Goal: Navigation & Orientation: Go to known website

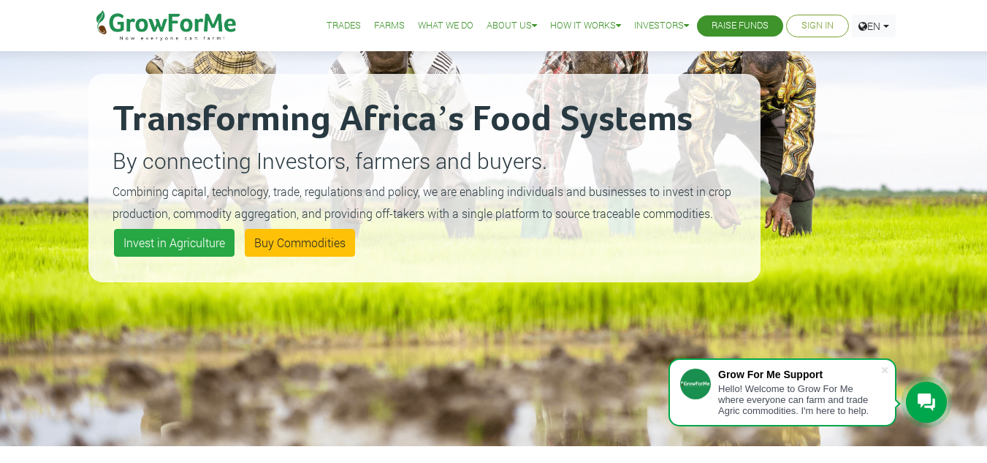
scroll to position [24, 0]
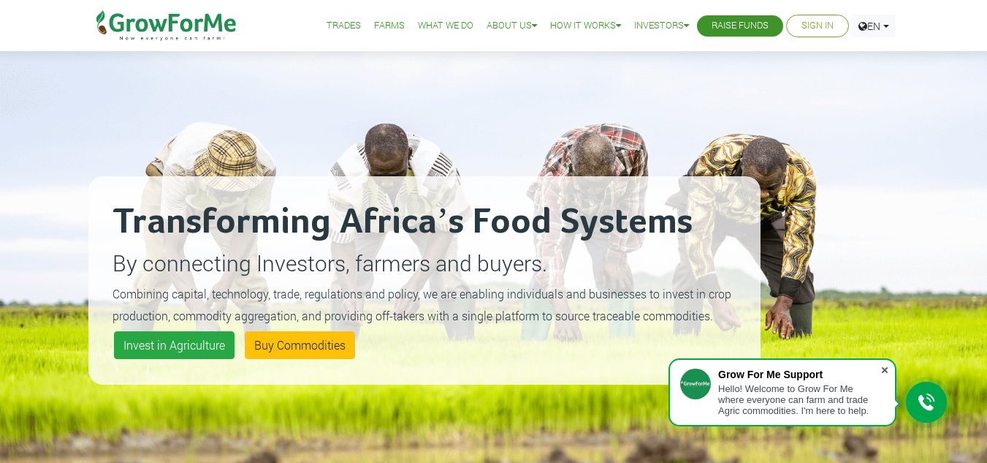
click at [887, 368] on span at bounding box center [885, 369] width 15 height 15
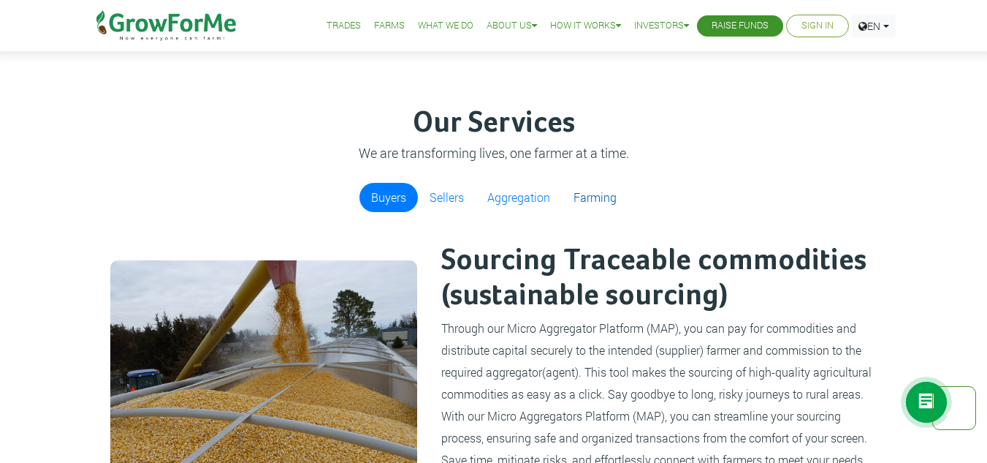
scroll to position [804, 0]
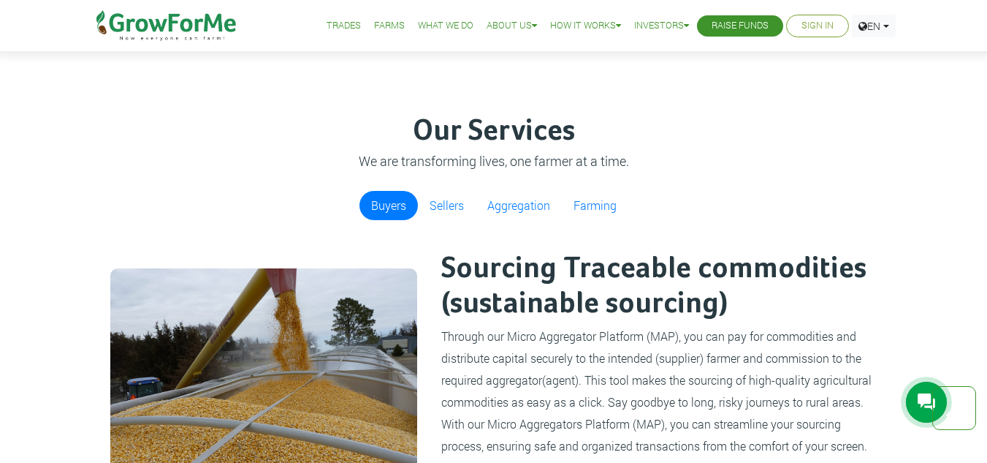
click at [810, 24] on link "Sign In" at bounding box center [818, 25] width 32 height 15
click at [808, 20] on link "Sign In" at bounding box center [818, 25] width 32 height 15
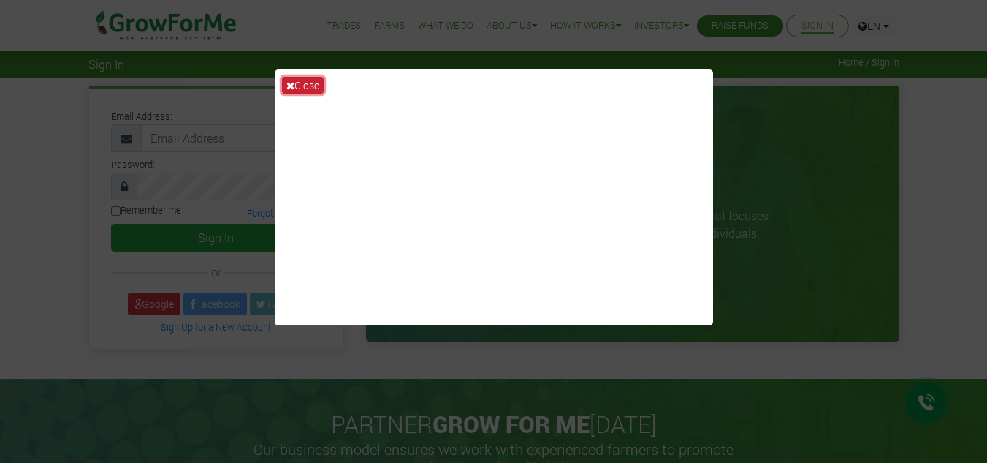
click at [291, 82] on icon at bounding box center [290, 85] width 8 height 10
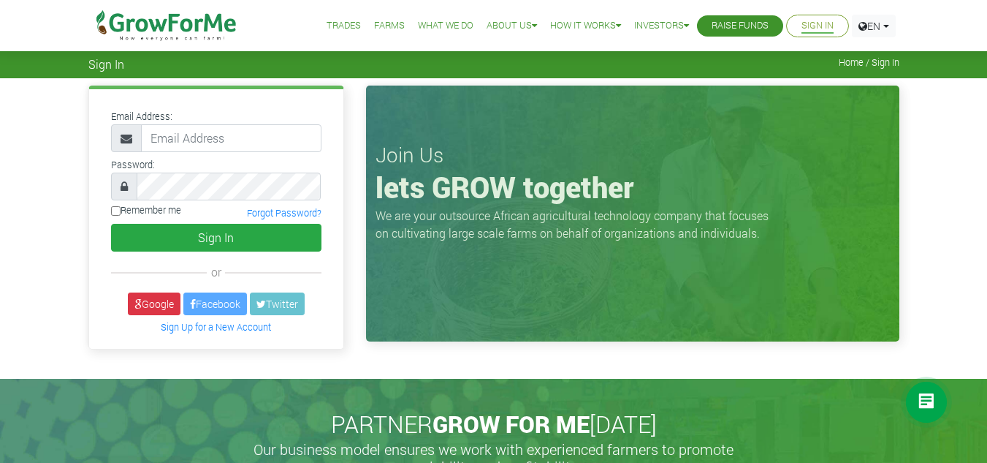
click at [122, 15] on img at bounding box center [167, 25] width 150 height 51
